Goal: Task Accomplishment & Management: Manage account settings

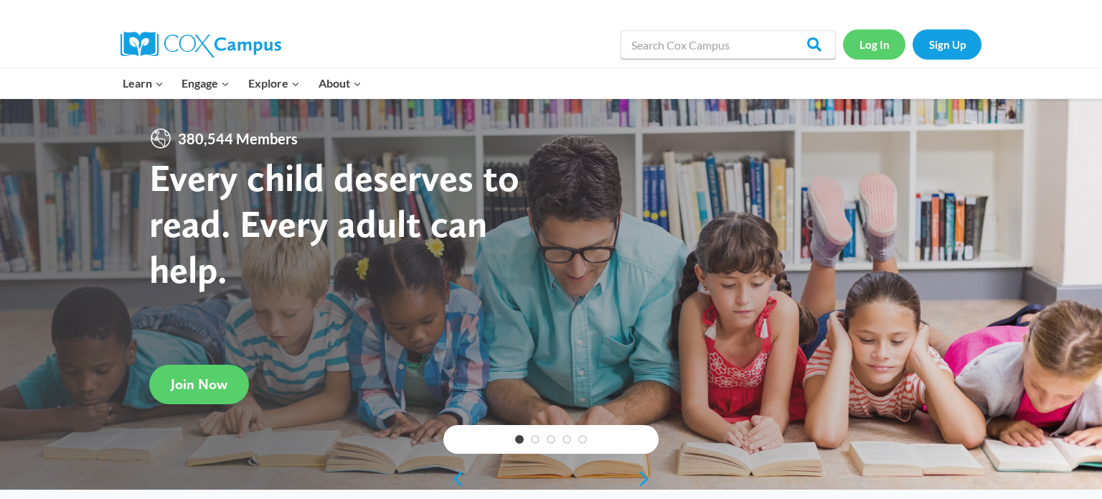
click at [875, 37] on link "Log In" at bounding box center [874, 43] width 62 height 29
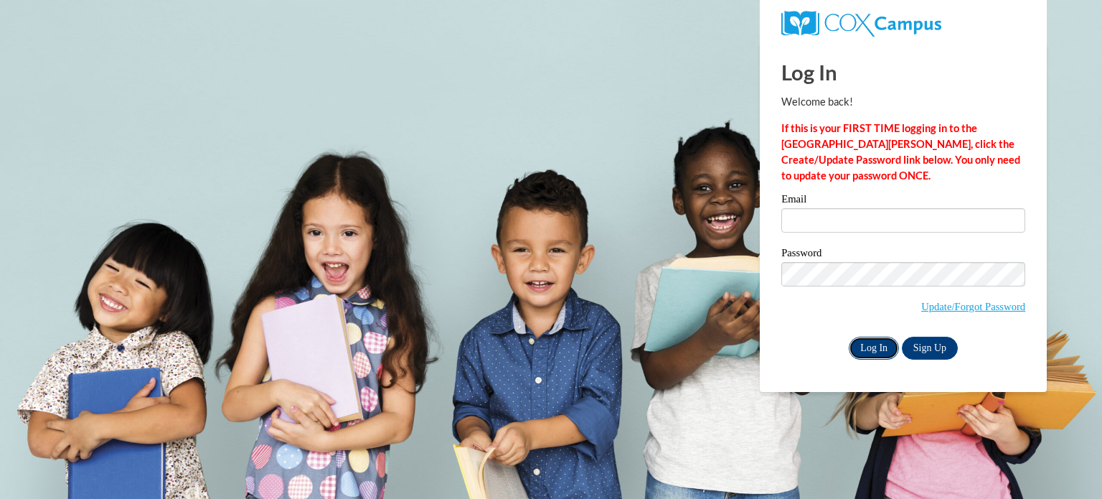
click at [872, 347] on input "Log In" at bounding box center [874, 348] width 50 height 23
click at [882, 207] on label "Email" at bounding box center [904, 201] width 244 height 14
click at [882, 208] on input "Email" at bounding box center [904, 220] width 244 height 24
click at [883, 218] on input "Email" at bounding box center [904, 220] width 244 height 24
type input "[EMAIL_ADDRESS][DOMAIN_NAME]"
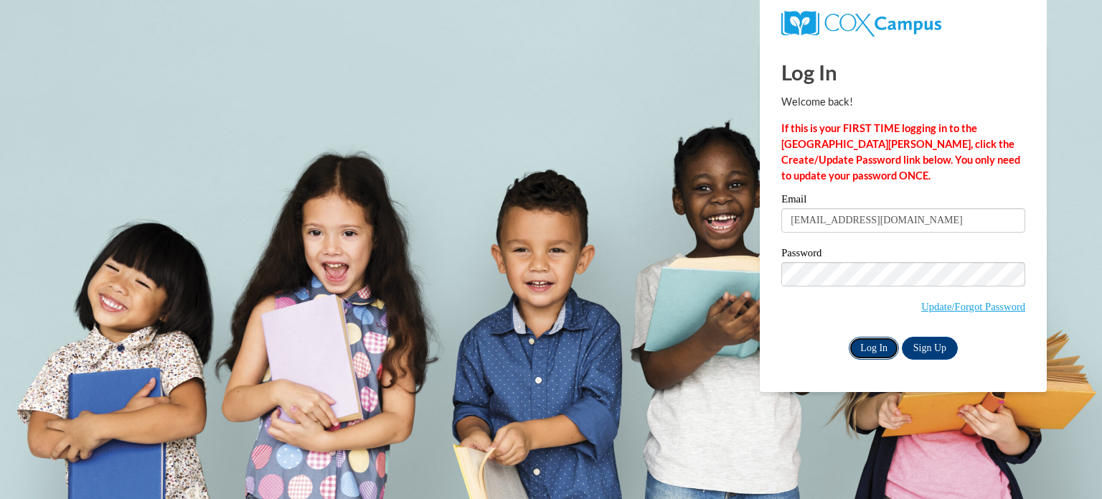
click at [873, 353] on input "Log In" at bounding box center [874, 348] width 50 height 23
